Goal: Transaction & Acquisition: Purchase product/service

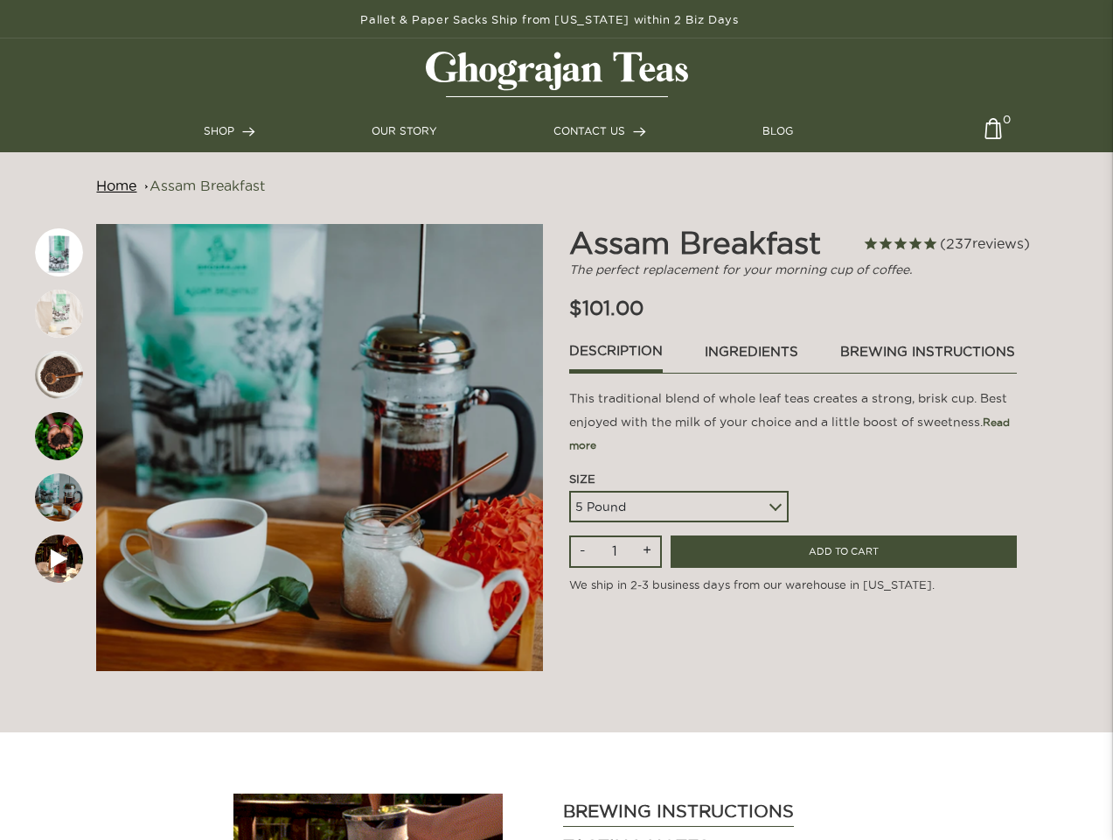
click at [945, 244] on span "237 reviews" at bounding box center [985, 243] width 90 height 16
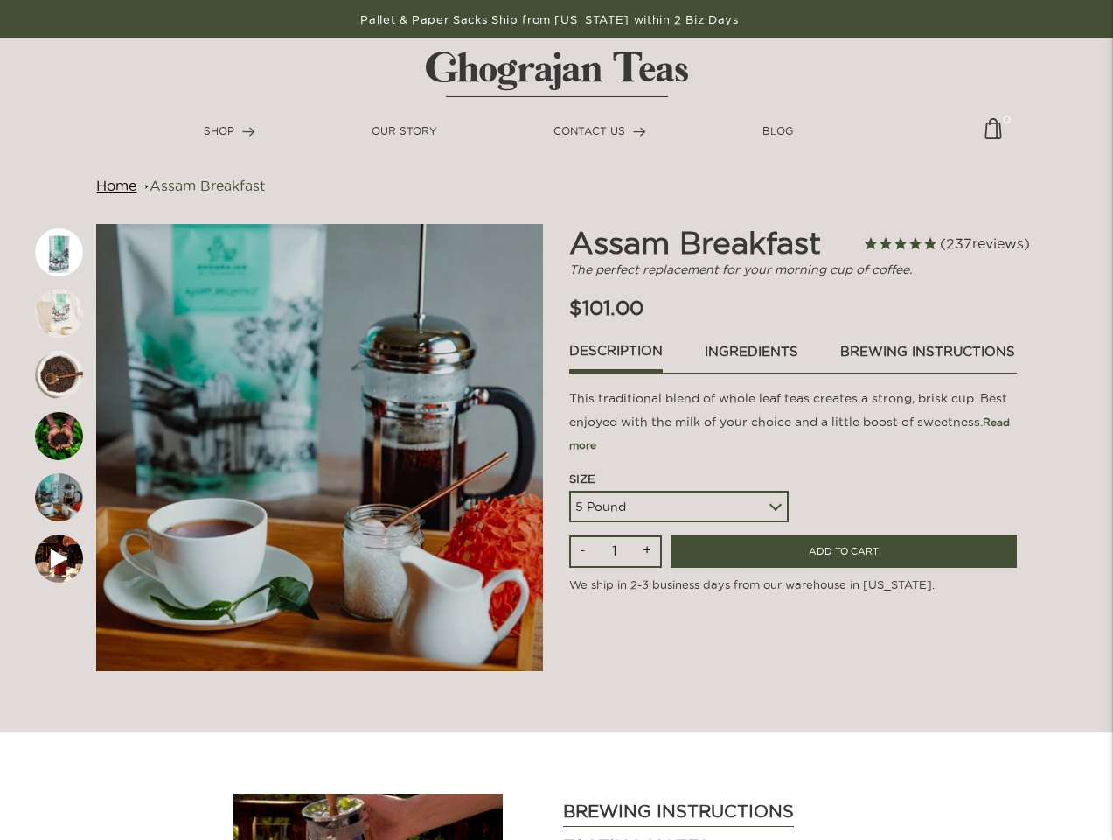
click at [790, 434] on p "This traditional blend of whole leaf teas creates a strong, brisk cup. Best enj…" at bounding box center [792, 422] width 447 height 70
